Goal: Communication & Community: Participate in discussion

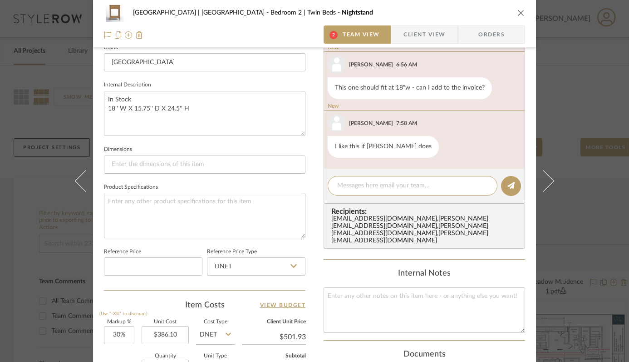
scroll to position [303, 0]
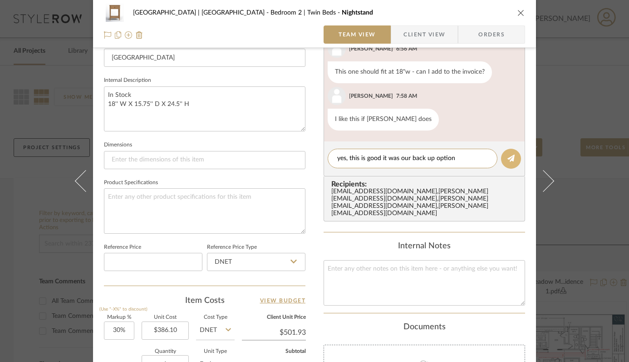
type textarea "yes, this is good it was our back up option"
click at [508, 159] on icon at bounding box center [511, 157] width 7 height 7
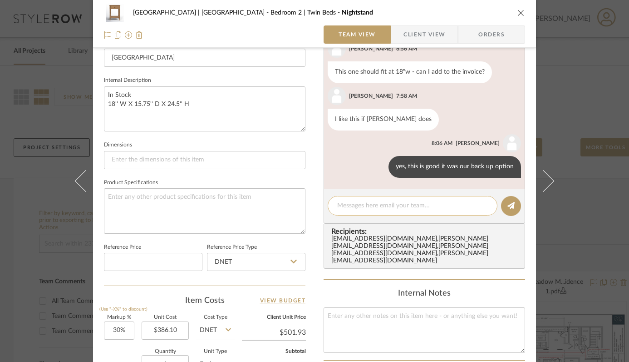
click at [369, 198] on div at bounding box center [413, 206] width 170 height 20
click at [368, 207] on textarea at bounding box center [412, 206] width 151 height 10
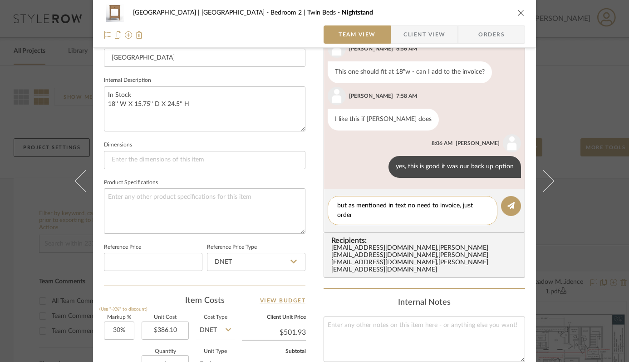
scroll to position [0, 0]
type textarea "but as mentioned in text no need to invoice, just order"
click at [509, 207] on icon at bounding box center [511, 205] width 7 height 7
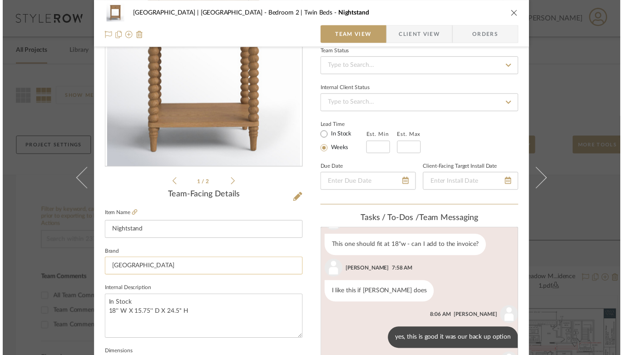
scroll to position [25, 0]
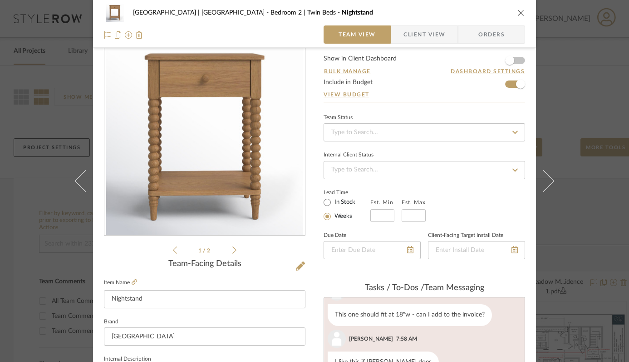
click at [518, 13] on icon "close" at bounding box center [521, 12] width 7 height 7
